Goal: Task Accomplishment & Management: Use online tool/utility

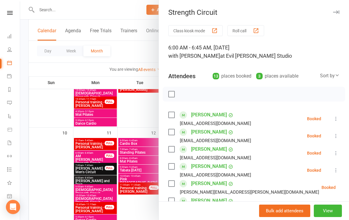
click at [319, 215] on button "View" at bounding box center [328, 210] width 28 height 12
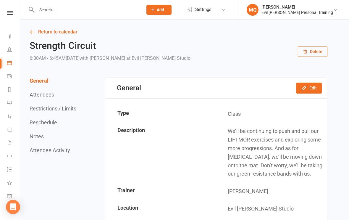
click at [10, 12] on icon at bounding box center [10, 13] width 6 height 4
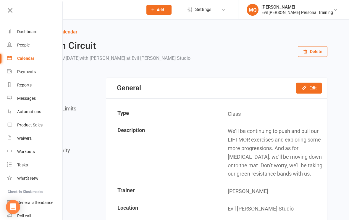
click at [28, 33] on div "Dashboard" at bounding box center [27, 31] width 20 height 5
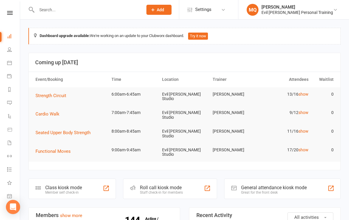
click at [44, 94] on span "Strength Circuit" at bounding box center [50, 95] width 31 height 5
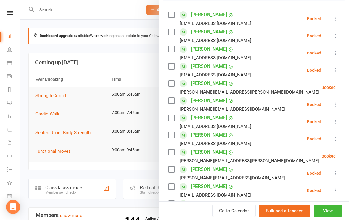
scroll to position [124, 0]
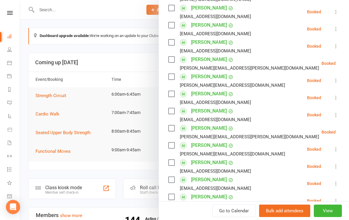
click at [314, 147] on div "Booked" at bounding box center [314, 149] width 14 height 4
click at [320, 149] on div "Booked" at bounding box center [314, 149] width 14 height 4
click at [338, 149] on icon at bounding box center [336, 149] width 6 height 6
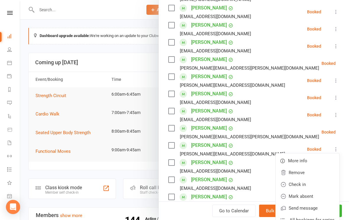
click at [297, 183] on link "Check in" at bounding box center [308, 184] width 64 height 12
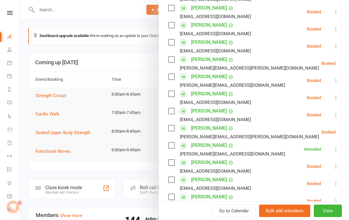
scroll to position [0, 0]
click at [337, 201] on icon at bounding box center [336, 201] width 6 height 6
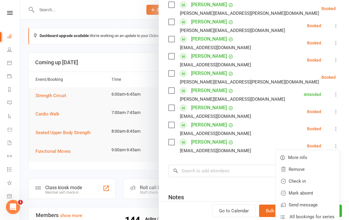
scroll to position [181, 0]
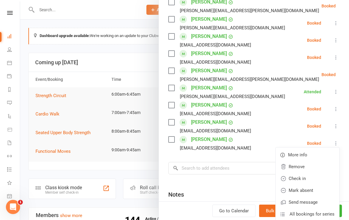
click at [299, 178] on link "Check in" at bounding box center [308, 178] width 64 height 12
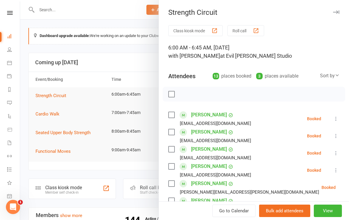
scroll to position [0, 0]
click at [336, 169] on icon at bounding box center [336, 170] width 6 height 6
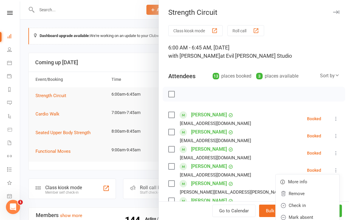
click at [298, 203] on link "Check in" at bounding box center [308, 205] width 64 height 12
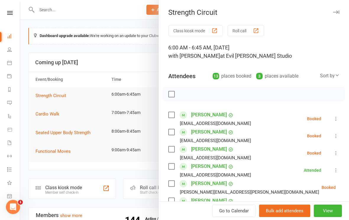
click at [334, 199] on li "[PERSON_NAME] [PERSON_NAME][EMAIL_ADDRESS][DOMAIN_NAME] Booked More info Remove…" at bounding box center [253, 204] width 171 height 17
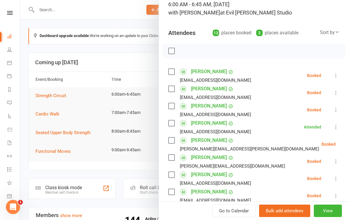
scroll to position [48, 0]
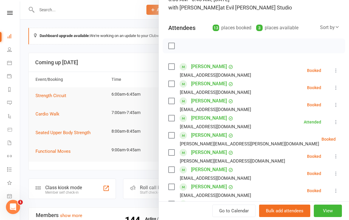
click at [336, 156] on icon at bounding box center [336, 156] width 6 height 6
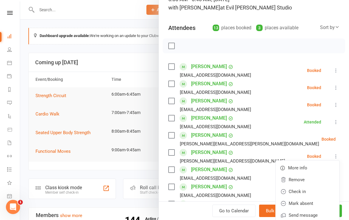
click at [297, 188] on link "Check in" at bounding box center [308, 191] width 64 height 12
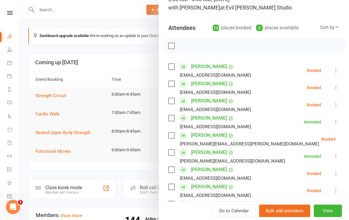
click at [348, 137] on icon at bounding box center [351, 139] width 6 height 6
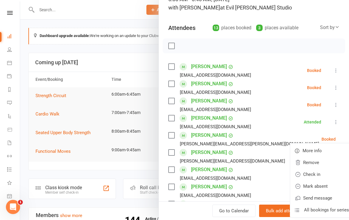
click at [299, 174] on link "Check in" at bounding box center [322, 174] width 64 height 12
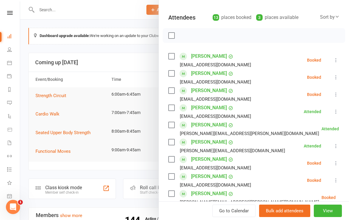
scroll to position [57, 0]
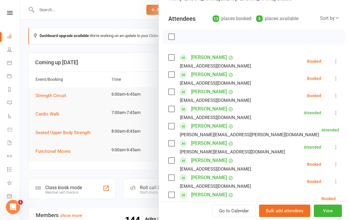
click at [313, 80] on div "Booked" at bounding box center [314, 78] width 14 height 4
click at [339, 79] on icon at bounding box center [336, 78] width 6 height 6
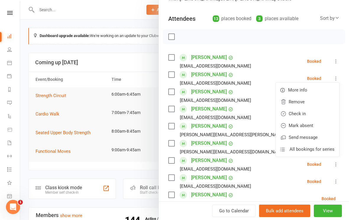
click at [301, 114] on link "Check in" at bounding box center [308, 114] width 64 height 12
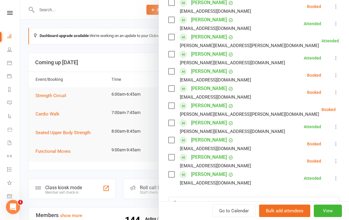
scroll to position [147, 0]
click at [337, 143] on icon at bounding box center [336, 144] width 6 height 6
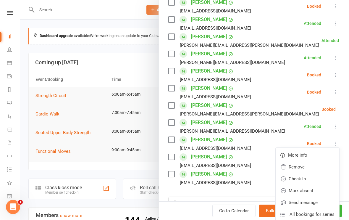
click at [300, 178] on link "Check in" at bounding box center [308, 179] width 64 height 12
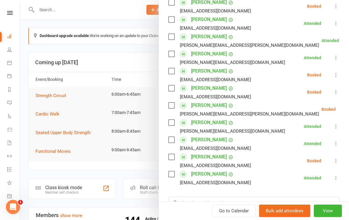
click at [334, 72] on button at bounding box center [335, 74] width 7 height 7
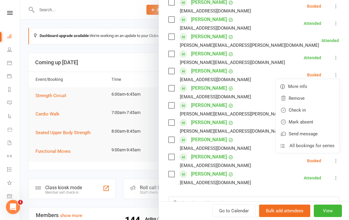
click at [295, 113] on link "Check in" at bounding box center [308, 110] width 64 height 12
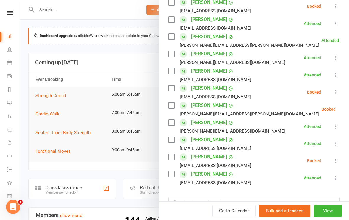
click at [336, 72] on button at bounding box center [335, 74] width 7 height 7
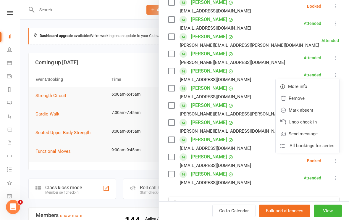
click at [278, 178] on li "[PERSON_NAME] [EMAIL_ADDRESS][DOMAIN_NAME] Attended More info Remove Mark absen…" at bounding box center [253, 177] width 171 height 17
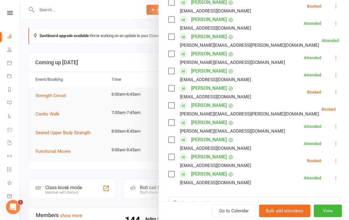
click at [338, 92] on icon at bounding box center [336, 92] width 6 height 6
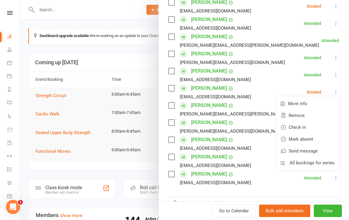
click at [299, 127] on link "Check in" at bounding box center [308, 127] width 64 height 12
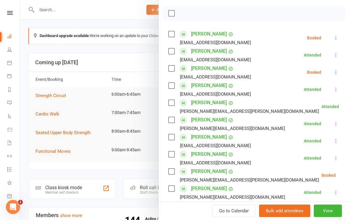
scroll to position [61, 0]
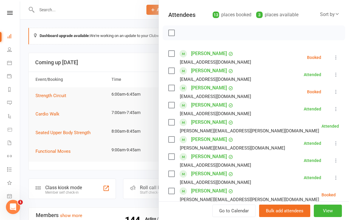
click at [337, 57] on icon at bounding box center [336, 57] width 6 height 6
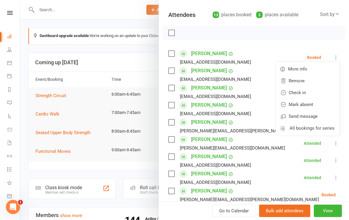
click at [298, 91] on link "Check in" at bounding box center [308, 93] width 64 height 12
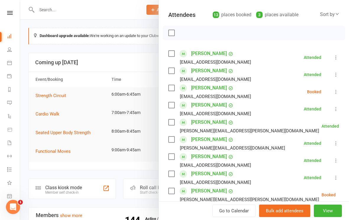
click at [347, 191] on button at bounding box center [350, 194] width 7 height 7
click at [259, 179] on li "[PERSON_NAME] [EMAIL_ADDRESS][DOMAIN_NAME] Attended More info Remove [PERSON_NA…" at bounding box center [253, 177] width 171 height 17
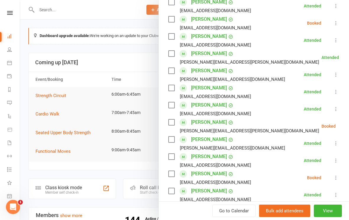
scroll to position [131, 0]
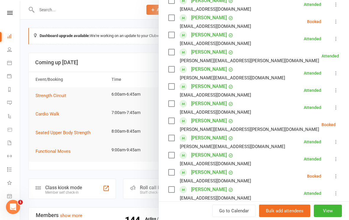
click at [348, 122] on icon at bounding box center [351, 125] width 6 height 6
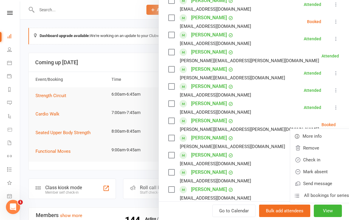
click at [301, 156] on link "Check in" at bounding box center [322, 160] width 64 height 12
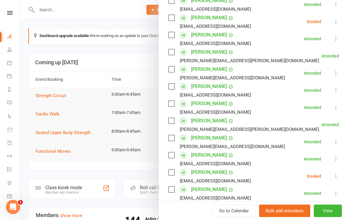
click at [336, 173] on icon at bounding box center [336, 176] width 6 height 6
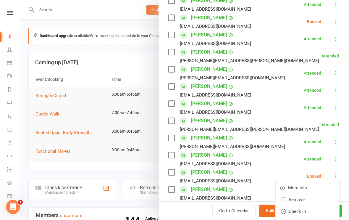
click at [298, 208] on link "Check in" at bounding box center [308, 211] width 64 height 12
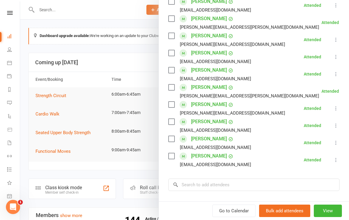
scroll to position [163, 0]
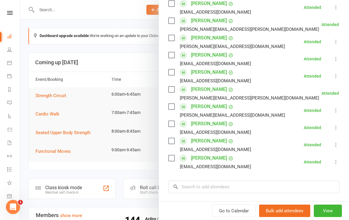
click at [171, 140] on label at bounding box center [171, 141] width 6 height 6
click at [317, 144] on div "Attended" at bounding box center [312, 145] width 17 height 4
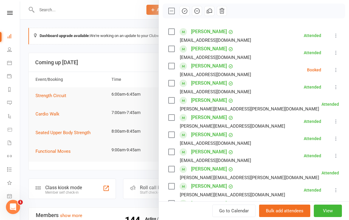
scroll to position [80, 0]
